Goal: Navigation & Orientation: Find specific page/section

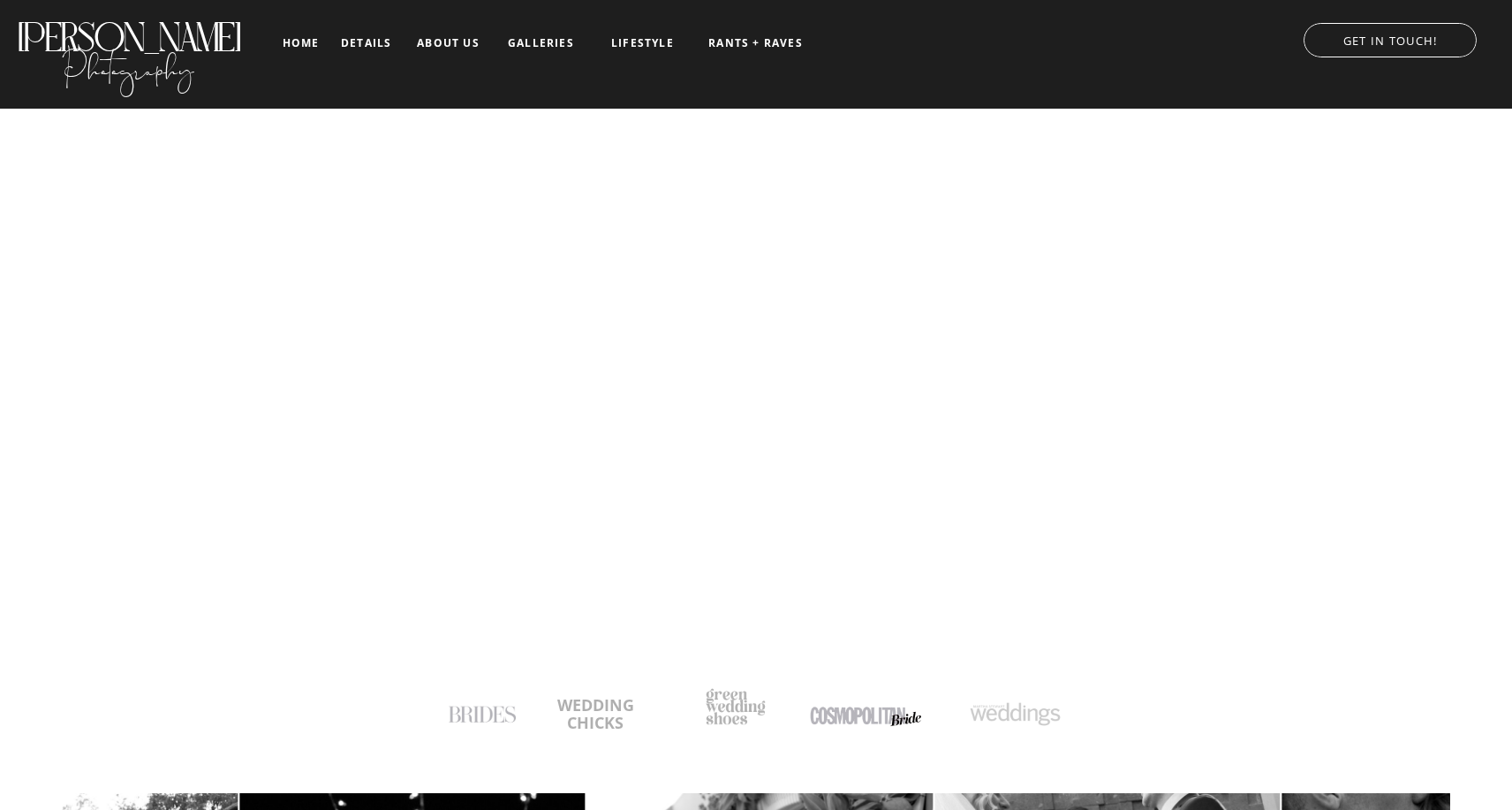
click at [745, 38] on nav "RANTS + RAVES" at bounding box center [756, 43] width 98 height 12
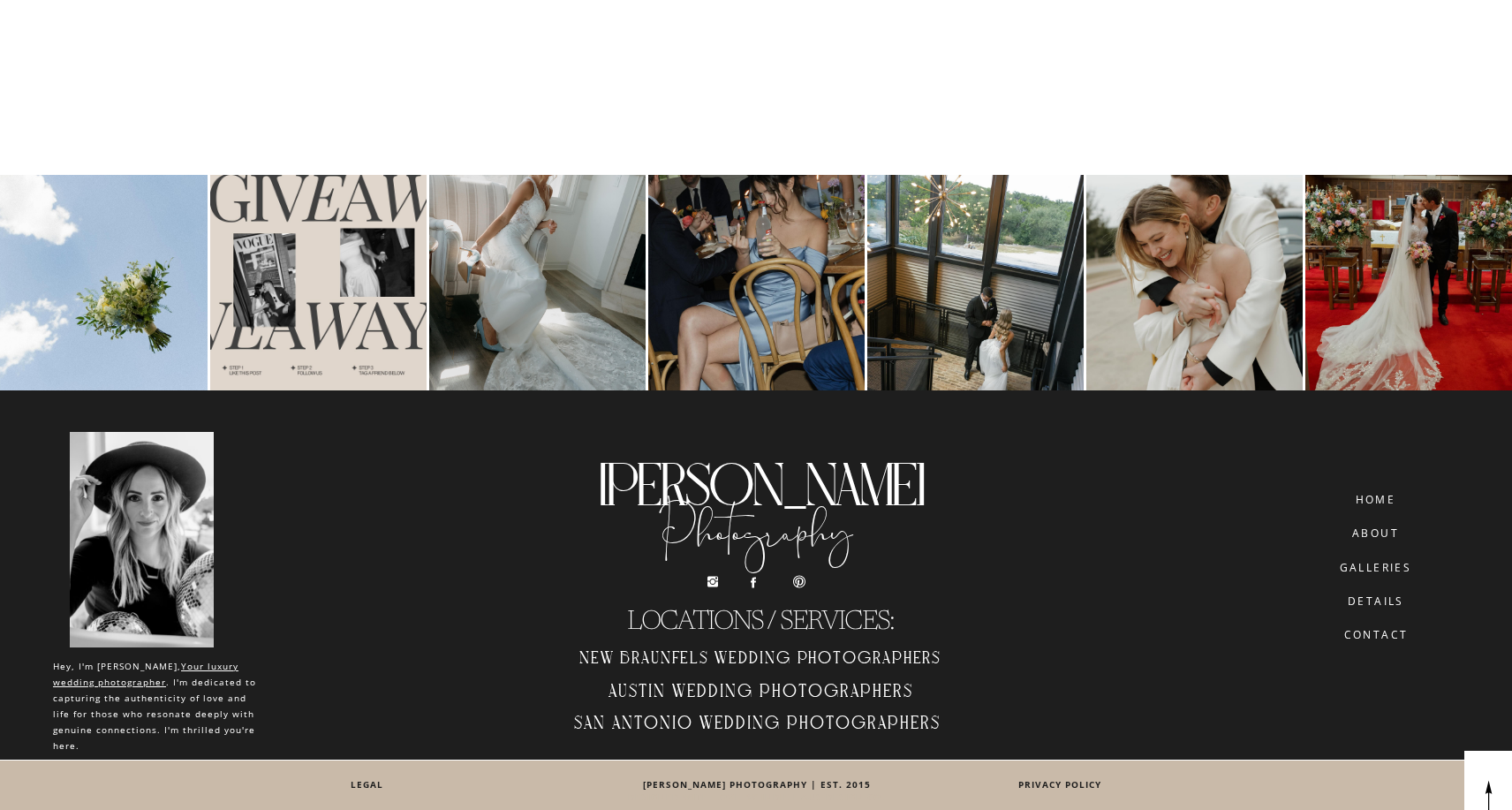
scroll to position [9203, 0]
click at [648, 693] on h2 "Austin Wedding Photographers" at bounding box center [760, 695] width 399 height 29
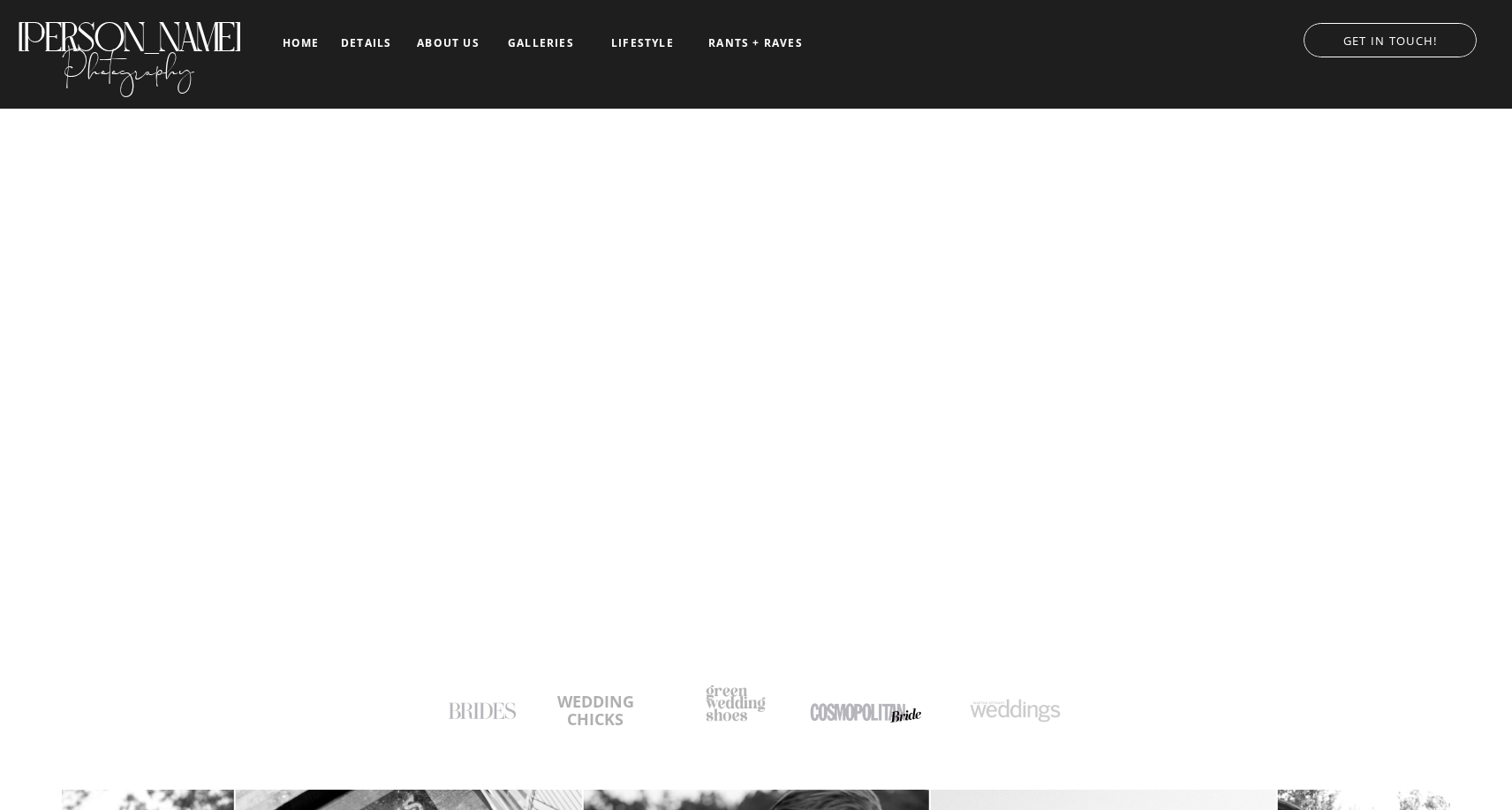
click at [285, 44] on nav "home" at bounding box center [301, 43] width 41 height 11
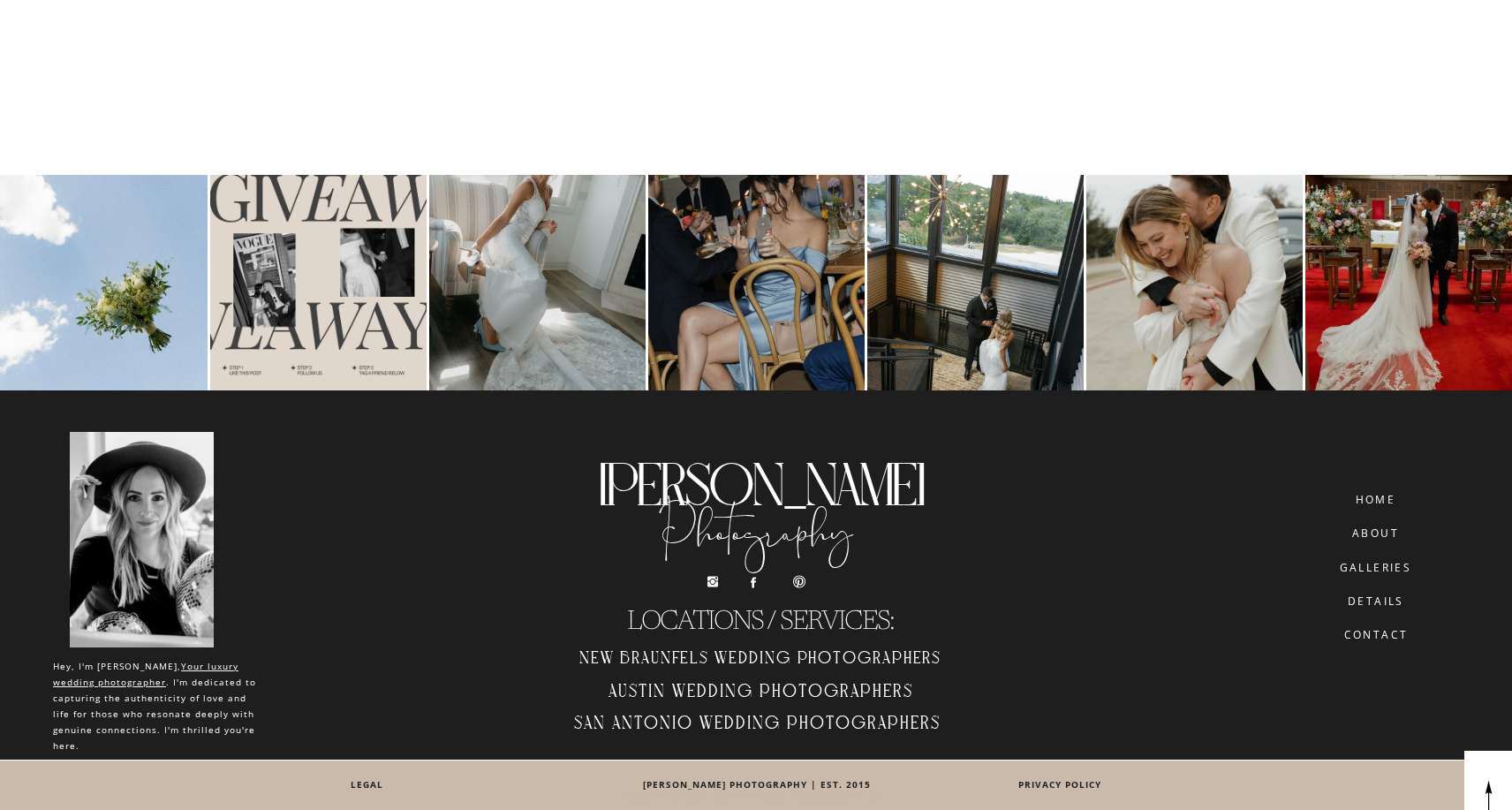
scroll to position [9203, 0]
click at [696, 723] on h2 "San Antonio Wedding Photographers" at bounding box center [757, 727] width 399 height 29
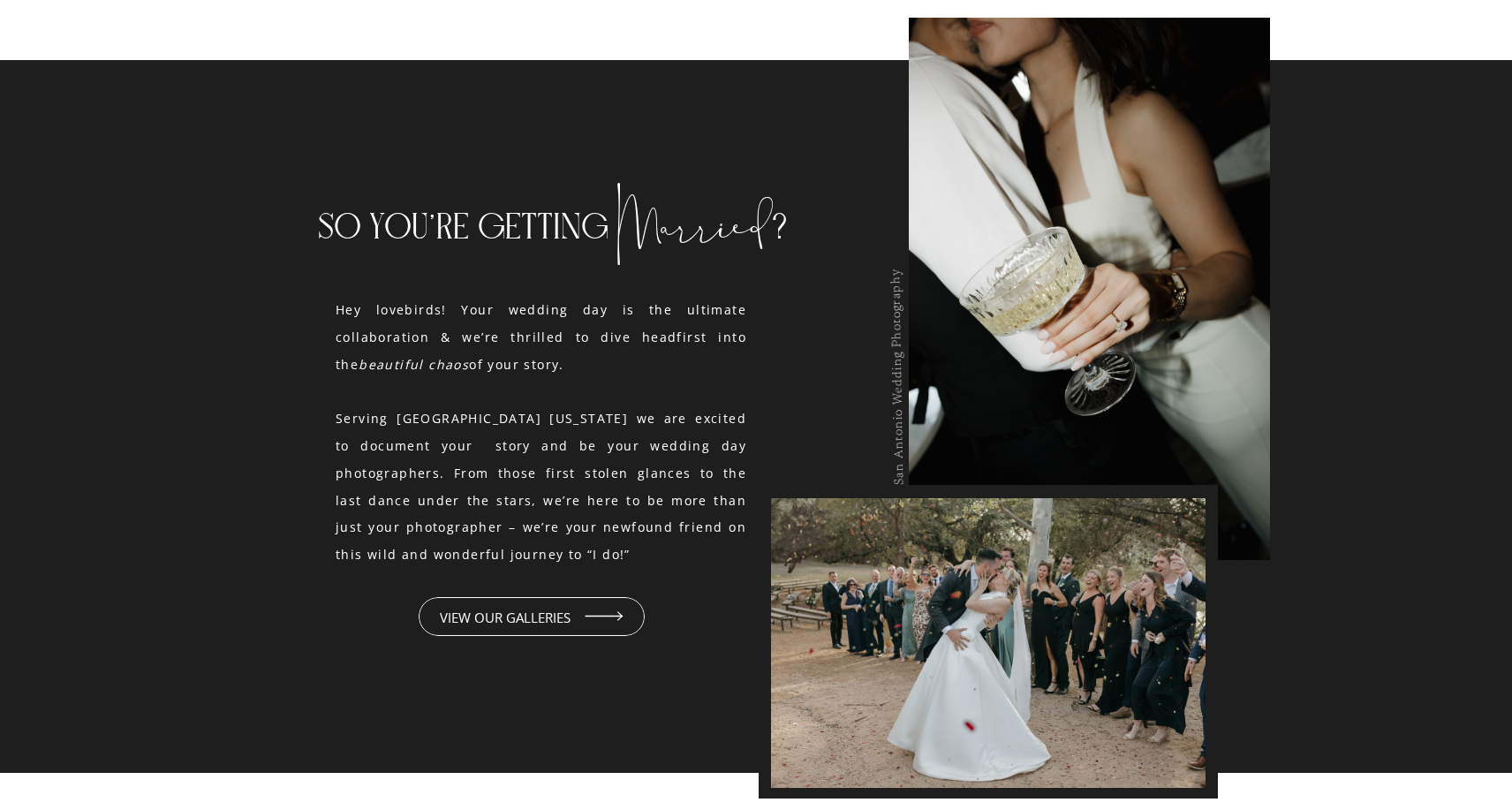
scroll to position [1630, 0]
